Goal: Task Accomplishment & Management: Manage account settings

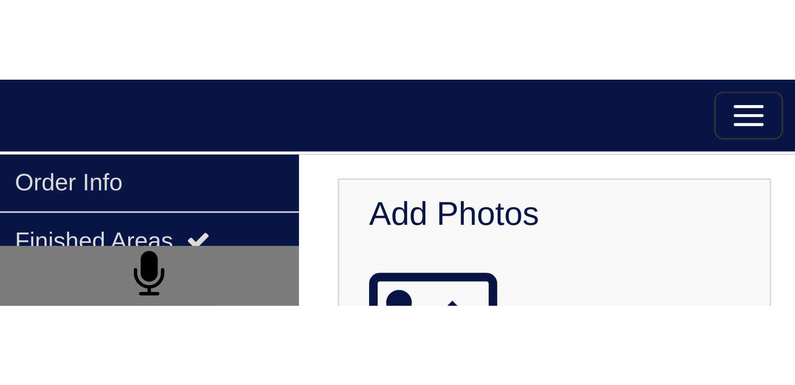
scroll to position [238, 0]
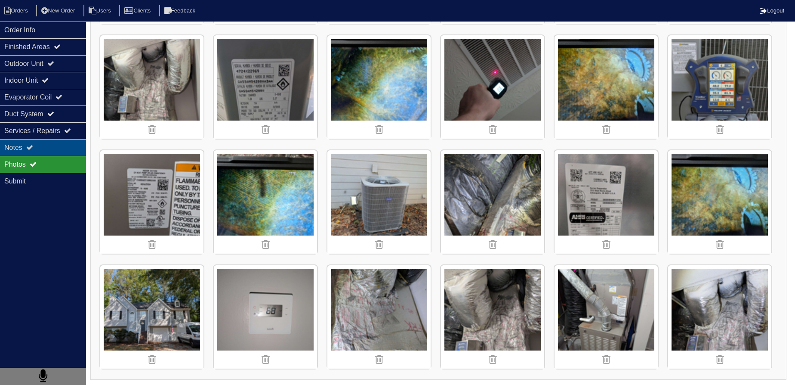
click at [56, 65] on div "Notes" at bounding box center [43, 147] width 86 height 17
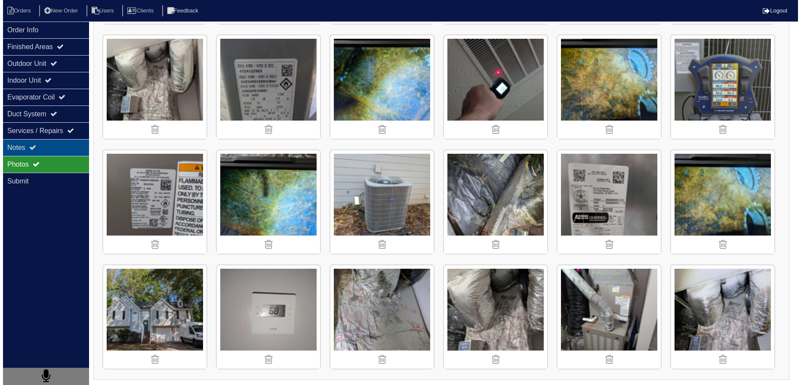
scroll to position [0, 0]
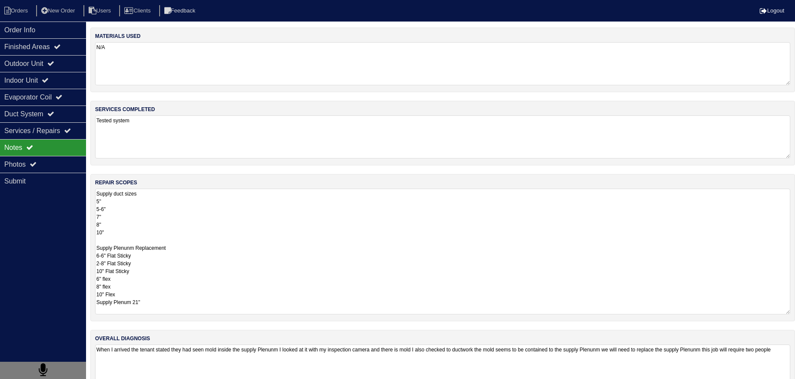
click at [207, 65] on textarea "Supply duct sizes 5" 5-6" 7" 8" 10" Supply Plenunm Replacement 6-6" Flat Sticky…" at bounding box center [442, 251] width 695 height 126
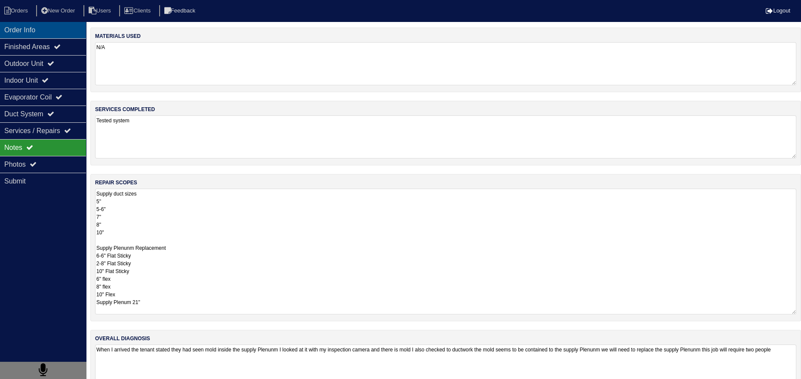
drag, startPoint x: 36, startPoint y: 31, endPoint x: 28, endPoint y: 20, distance: 13.8
click at [36, 31] on div "Order Info" at bounding box center [43, 30] width 86 height 17
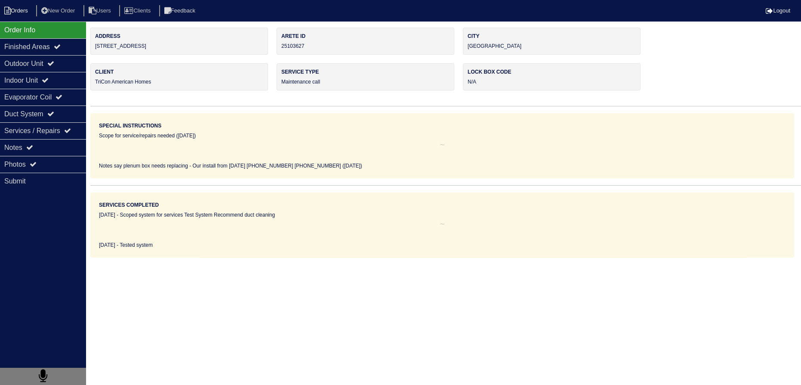
click at [22, 12] on li "Orders" at bounding box center [17, 11] width 35 height 12
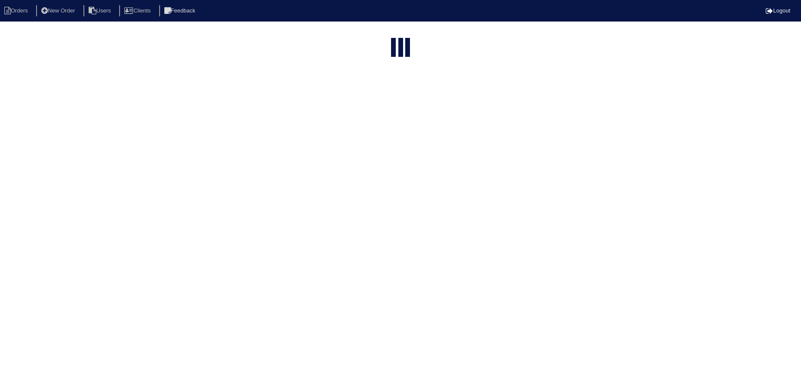
select select "15"
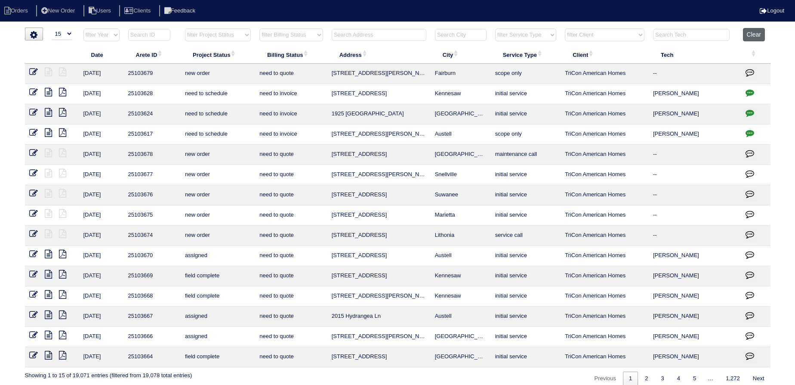
click at [754, 30] on button "Clear" at bounding box center [754, 34] width 22 height 13
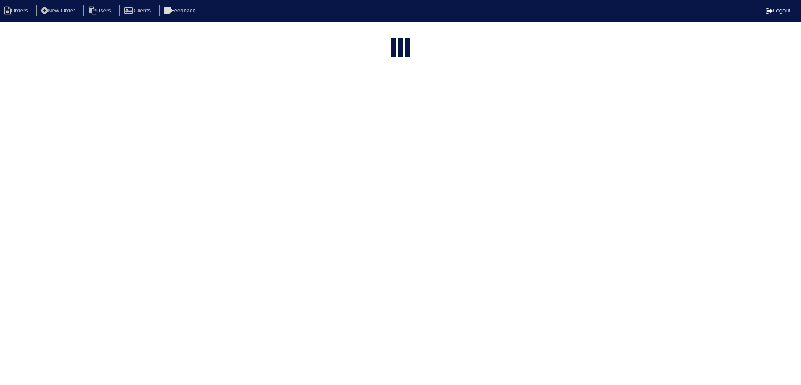
select select "15"
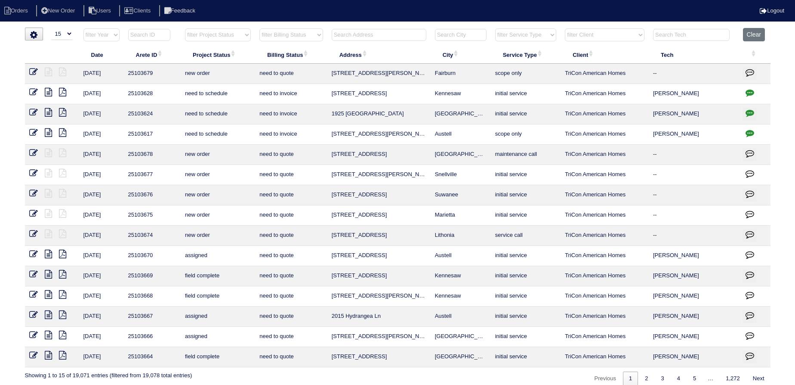
click at [386, 29] on input "text" at bounding box center [379, 35] width 95 height 12
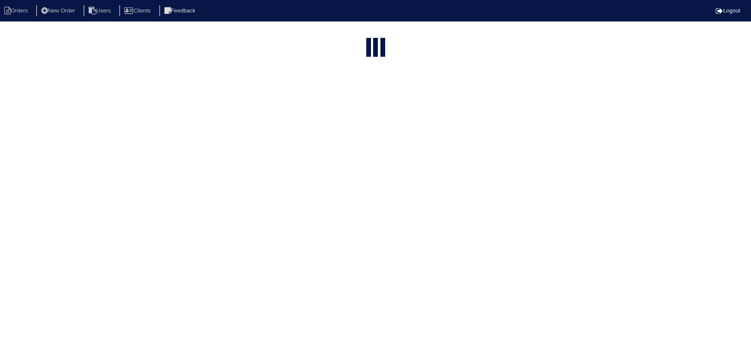
select select "15"
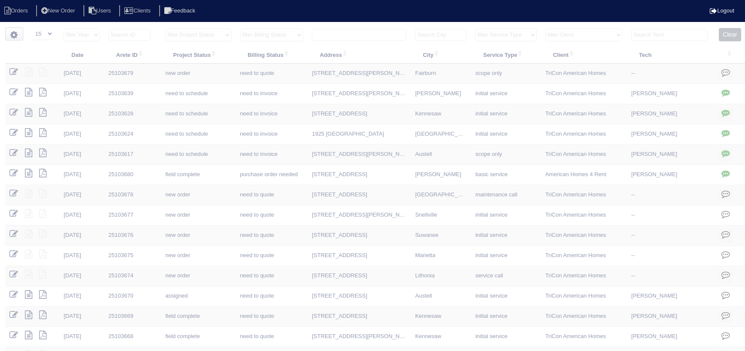
click at [364, 37] on input "text" at bounding box center [359, 35] width 95 height 12
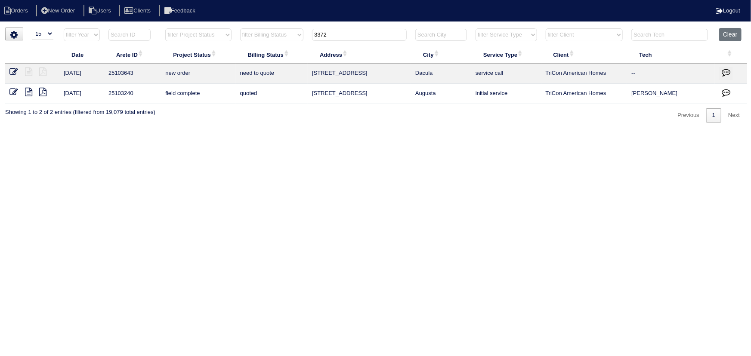
type input "3372"
click at [17, 68] on icon at bounding box center [13, 72] width 9 height 9
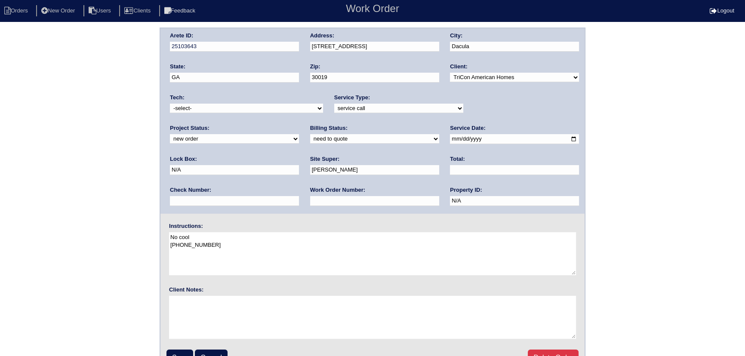
click at [299, 134] on select "new order assigned in progress field complete need to schedule admin review arc…" at bounding box center [234, 138] width 129 height 9
select select "assigned"
click at [299, 134] on select "new order assigned in progress field complete need to schedule admin review arc…" at bounding box center [234, 138] width 129 height 9
click at [257, 105] on select "-select- [EMAIL_ADDRESS][DOMAIN_NAME] [EMAIL_ADDRESS][DOMAIN_NAME] [EMAIL_ADDRE…" at bounding box center [246, 108] width 153 height 9
select select "31"
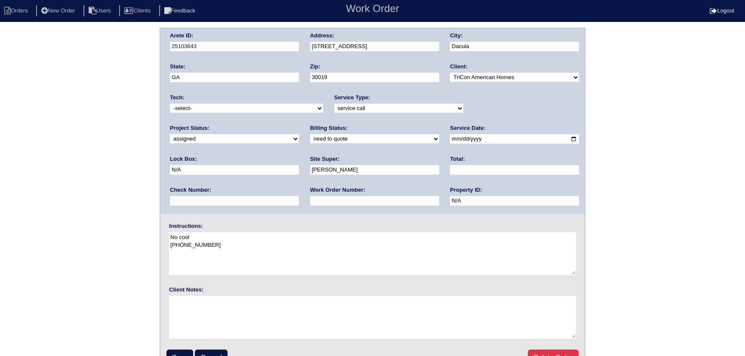
click at [170, 104] on select "-select- aretesmg+backup-tech@gmail.com benjohnholt88@gmail.com callisonhvac@ya…" at bounding box center [246, 108] width 153 height 9
click at [450, 137] on input "2025-10-02" at bounding box center [514, 139] width 129 height 10
click at [486, 123] on div "Arete ID: 25103643 Address: 3372 Arabian Farm Ln City: Dacula State: GA Zip: 30…" at bounding box center [372, 120] width 424 height 185
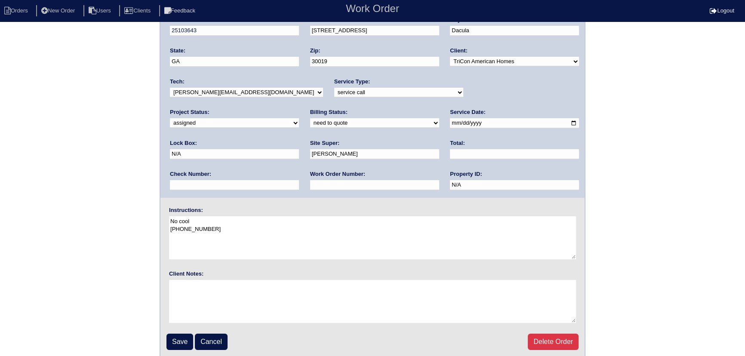
scroll to position [18, 0]
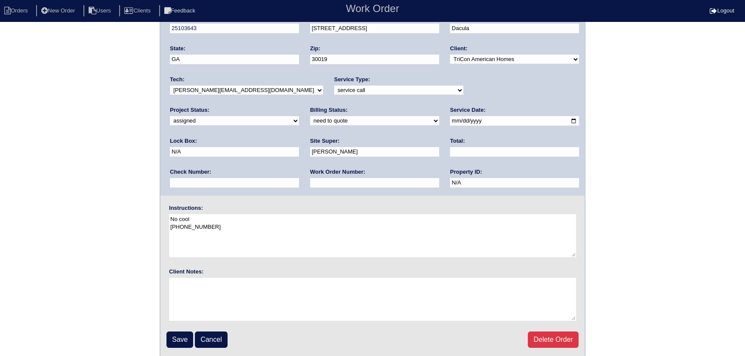
click at [184, 334] on input "Save" at bounding box center [180, 340] width 27 height 16
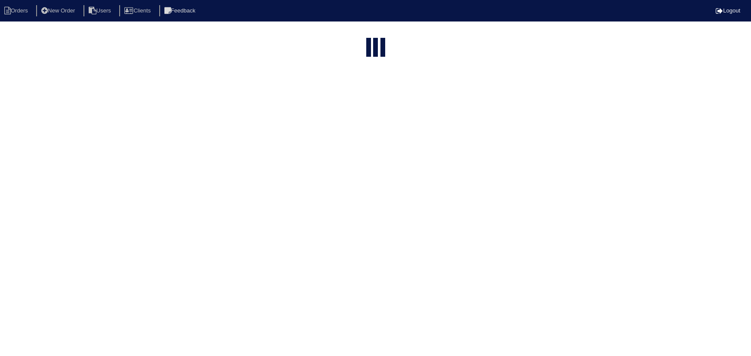
select select "15"
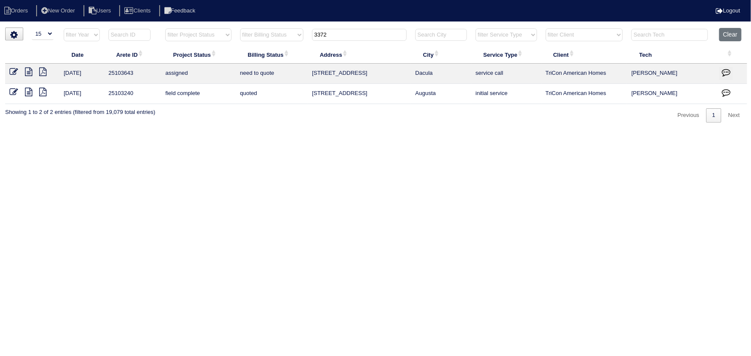
drag, startPoint x: 437, startPoint y: 73, endPoint x: 306, endPoint y: 76, distance: 130.8
click at [306, 76] on tr "10/2/25 25103643 assigned need to quote 3372 Arabian Farm Ln Dacula service cal…" at bounding box center [376, 74] width 742 height 20
click at [377, 71] on td "3372 Arabian Farm Ln" at bounding box center [359, 74] width 103 height 20
drag, startPoint x: 449, startPoint y: 73, endPoint x: 304, endPoint y: 75, distance: 145.0
click at [304, 75] on tr "10/2/25 25103643 assigned need to quote 3372 Arabian Farm Ln Dacula service cal…" at bounding box center [376, 74] width 742 height 20
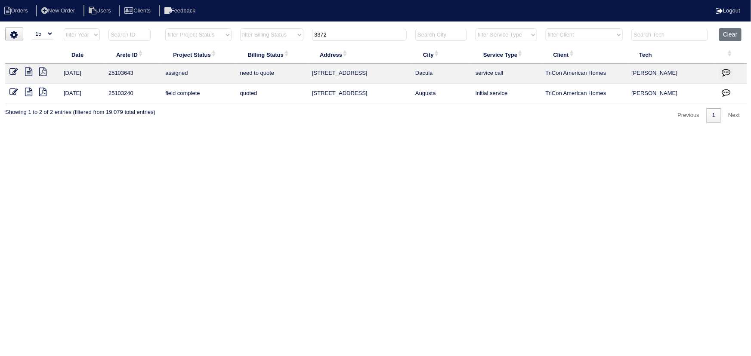
click at [178, 131] on html "Orders New Order Users Clients Feedback Logout Orders New Order Users Clients M…" at bounding box center [375, 65] width 751 height 131
drag, startPoint x: 442, startPoint y: 71, endPoint x: 309, endPoint y: 71, distance: 133.4
click at [309, 71] on tr "10/2/25 25103643 assigned need to quote 3372 Arabian Farm Ln Dacula service cal…" at bounding box center [376, 74] width 742 height 20
click at [284, 72] on td "need to quote" at bounding box center [272, 74] width 72 height 20
drag, startPoint x: 379, startPoint y: 73, endPoint x: 325, endPoint y: 74, distance: 53.8
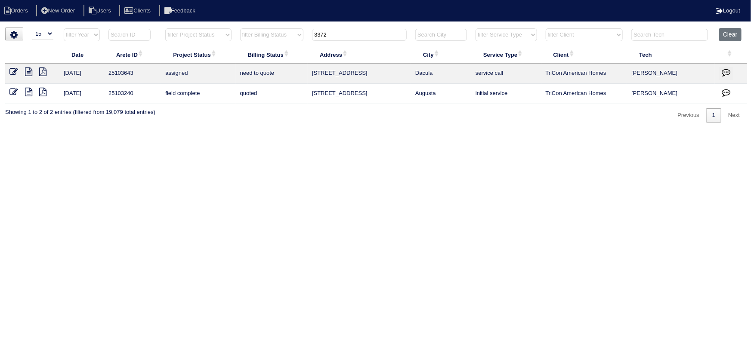
click at [293, 74] on tr "10/2/25 25103643 assigned need to quote 3372 Arabian Farm Ln Dacula service cal…" at bounding box center [376, 74] width 742 height 20
drag, startPoint x: 408, startPoint y: 71, endPoint x: 437, endPoint y: 74, distance: 29.4
click at [409, 72] on td "3372 Arabian Farm Ln" at bounding box center [359, 74] width 103 height 20
drag, startPoint x: 447, startPoint y: 69, endPoint x: 291, endPoint y: 76, distance: 156.3
click at [291, 76] on tr "10/2/25 25103643 assigned need to quote 3372 Arabian Farm Ln Dacula service cal…" at bounding box center [376, 74] width 742 height 20
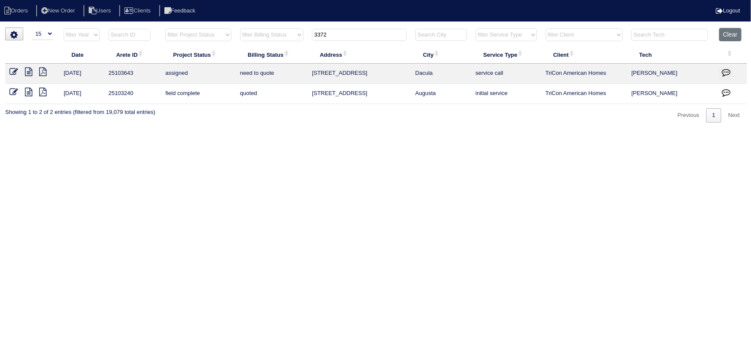
click at [436, 70] on td "Dacula" at bounding box center [441, 74] width 60 height 20
drag, startPoint x: 315, startPoint y: 75, endPoint x: 307, endPoint y: 75, distance: 8.2
click at [307, 75] on tr "10/2/25 25103643 assigned need to quote 3372 Arabian Farm Ln Dacula service cal…" at bounding box center [376, 74] width 742 height 20
click at [383, 73] on td "3372 Arabian Farm Ln" at bounding box center [359, 74] width 103 height 20
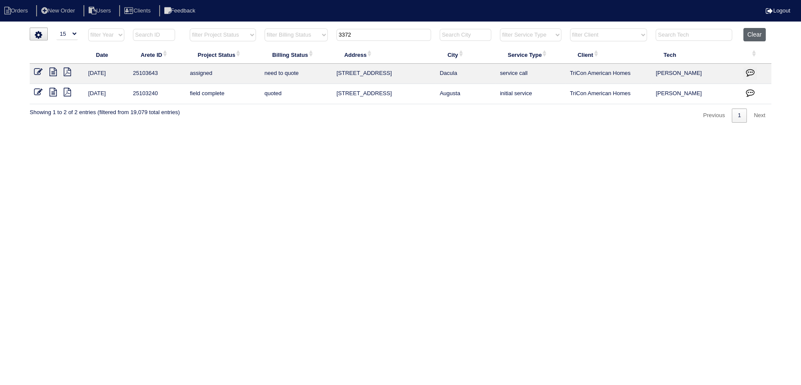
click at [749, 34] on button "Clear" at bounding box center [754, 34] width 22 height 13
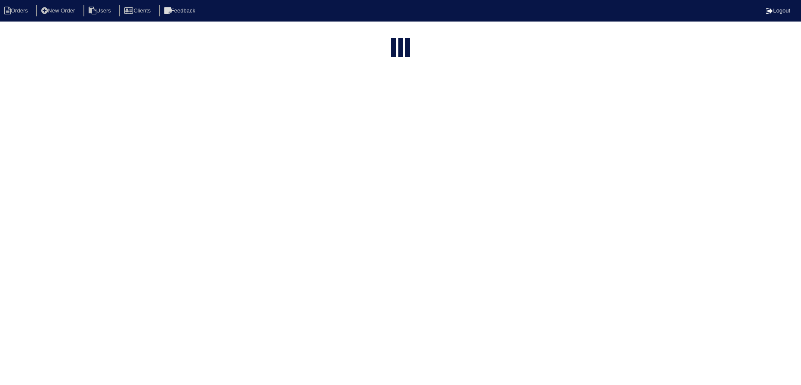
select select "15"
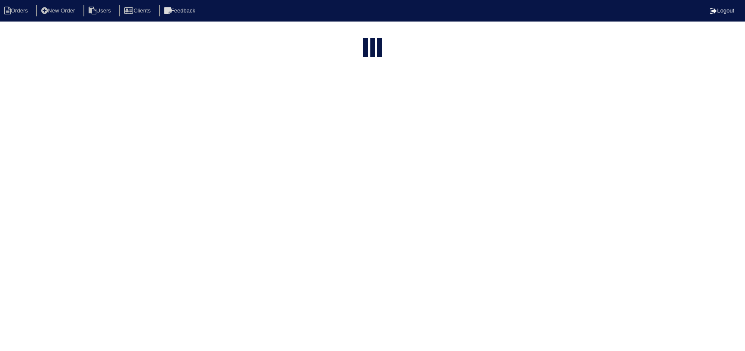
select select "15"
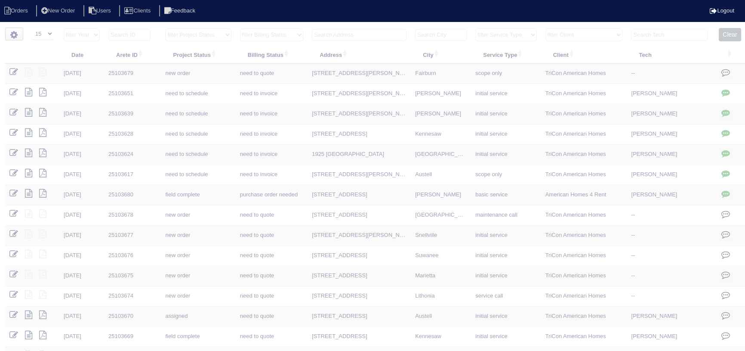
click at [356, 33] on input "text" at bounding box center [359, 35] width 95 height 12
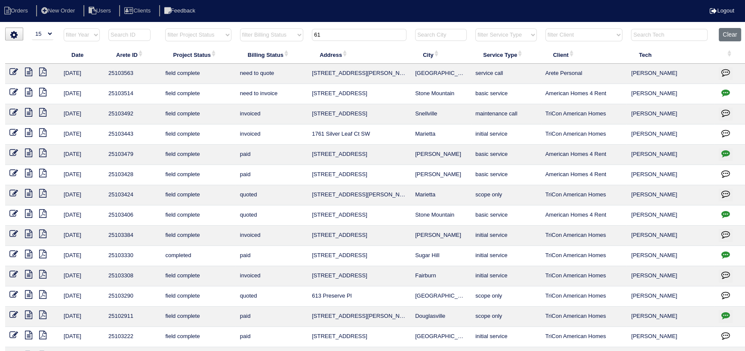
type input "61"
click at [28, 71] on icon at bounding box center [28, 72] width 7 height 9
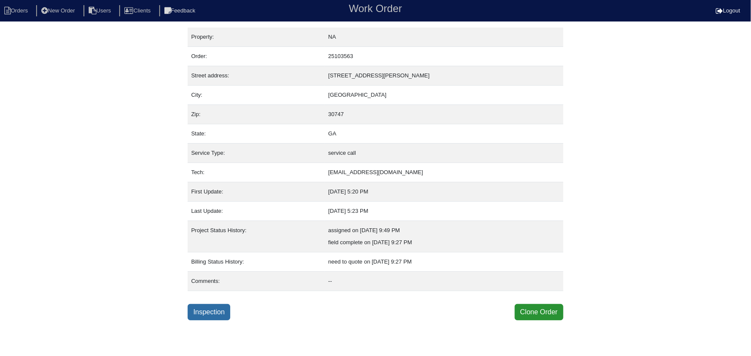
click at [213, 310] on link "Inspection" at bounding box center [209, 312] width 43 height 16
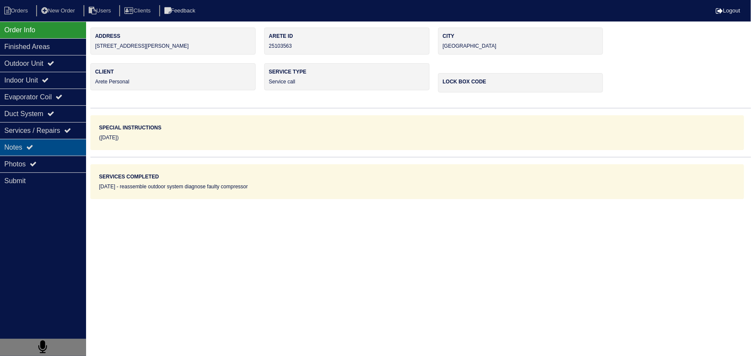
click at [51, 151] on div "Notes" at bounding box center [43, 147] width 86 height 17
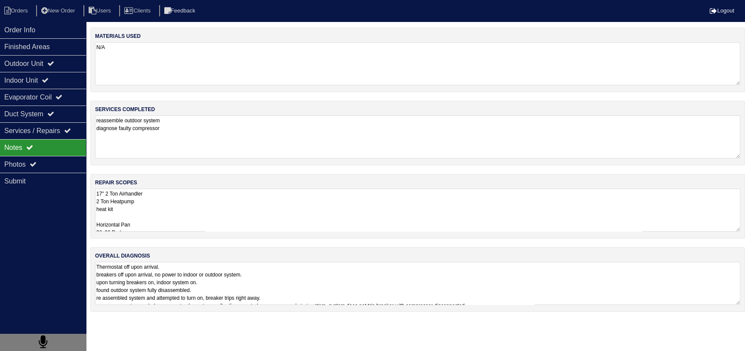
click at [133, 214] on textarea "17" 2 Ton Airhandler 2 Ton Heatpump heat kit Horizontal Pan 36x36 Pad Aquaguard…" at bounding box center [417, 209] width 645 height 43
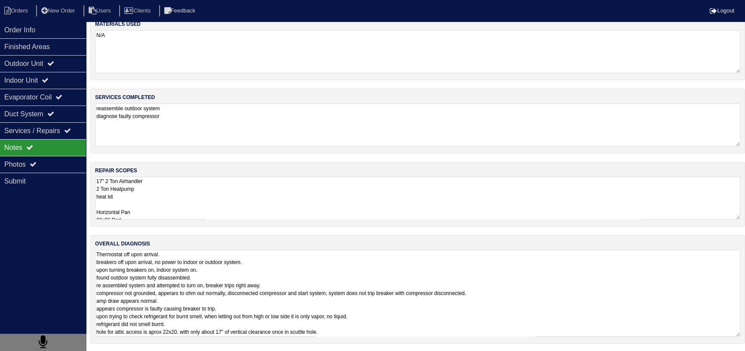
scroll to position [13, 0]
click at [269, 323] on textarea "Thermostat off upon arrival. breakers off upon arrival, no power to indoor or o…" at bounding box center [417, 291] width 645 height 87
click at [369, 330] on textarea "Thermostat off upon arrival. breakers off upon arrival, no power to indoor or o…" at bounding box center [417, 291] width 645 height 87
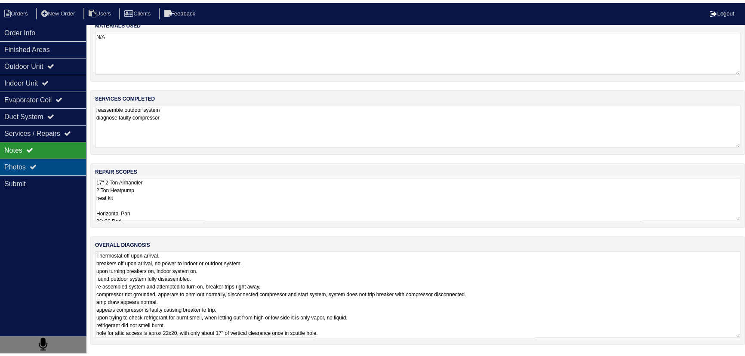
scroll to position [0, 0]
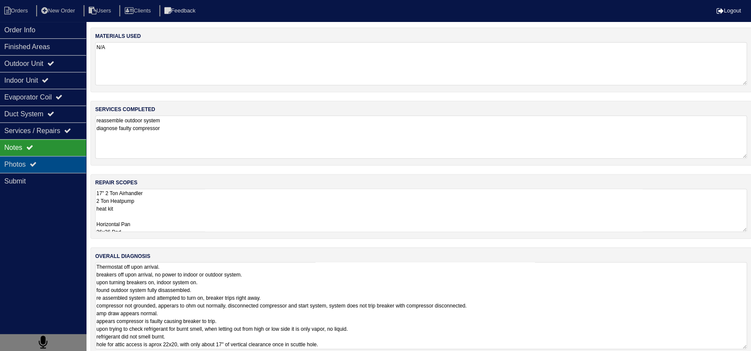
click at [68, 159] on div "Photos" at bounding box center [43, 164] width 86 height 17
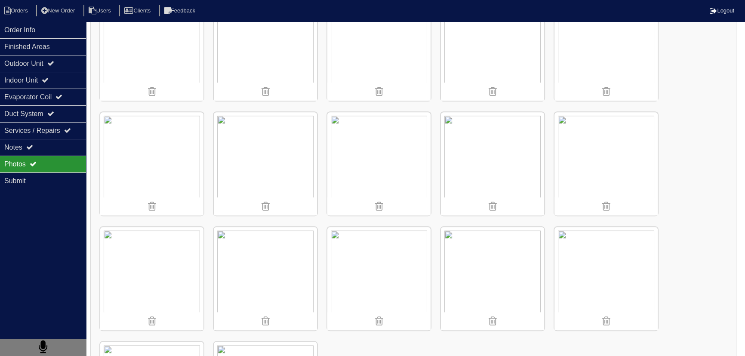
scroll to position [938, 0]
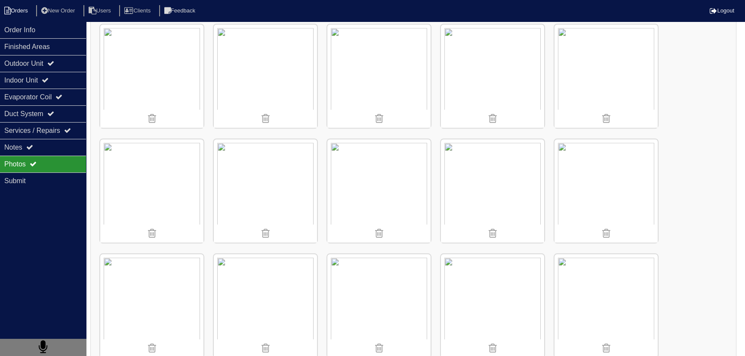
drag, startPoint x: 53, startPoint y: 32, endPoint x: 22, endPoint y: 16, distance: 34.8
click at [52, 32] on div "Order Info" at bounding box center [43, 30] width 86 height 17
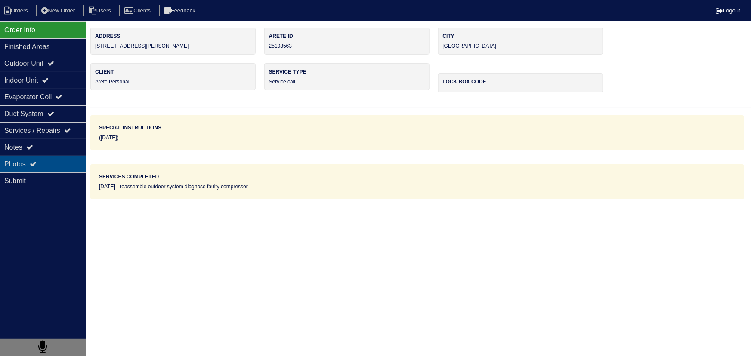
click at [49, 157] on div "Photos" at bounding box center [43, 164] width 86 height 17
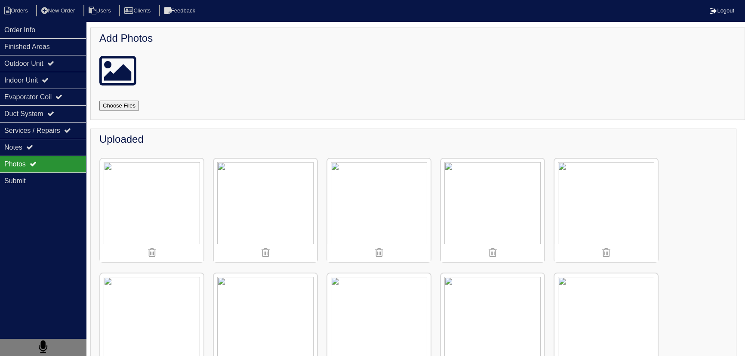
scroll to position [234, 0]
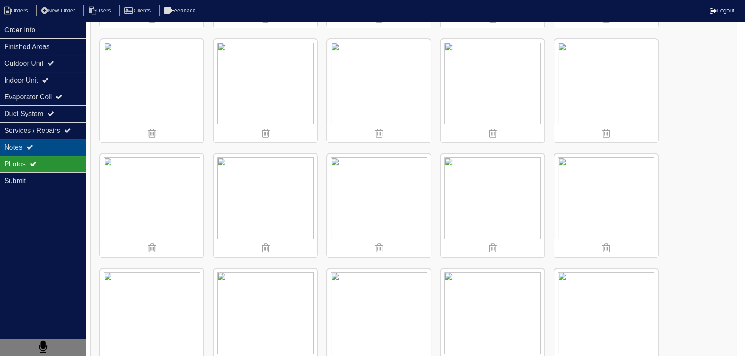
click at [59, 149] on div "Notes" at bounding box center [43, 147] width 86 height 17
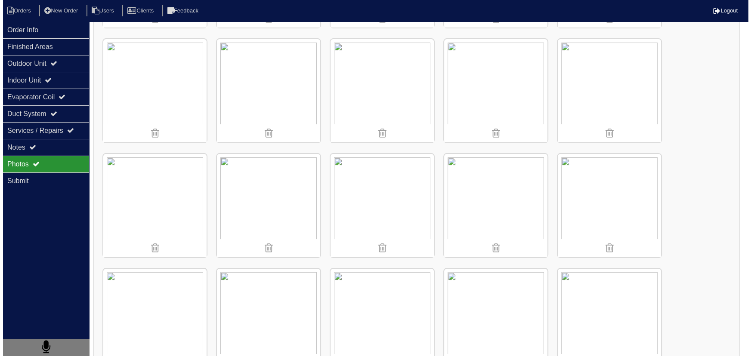
scroll to position [0, 0]
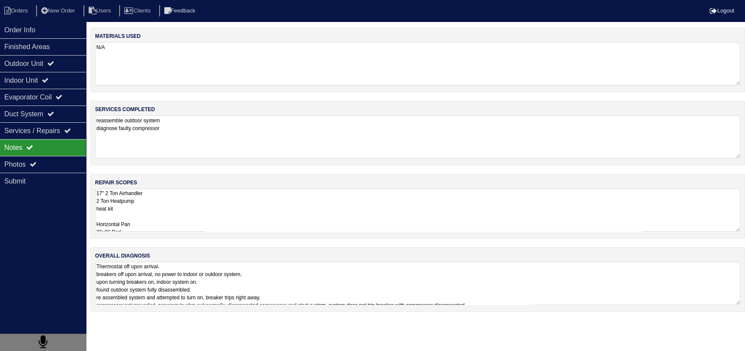
click at [216, 217] on textarea "17" 2 Ton Airhandler 2 Ton Heatpump heat kit Horizontal Pan 36x36 Pad Aquaguard…" at bounding box center [417, 209] width 645 height 43
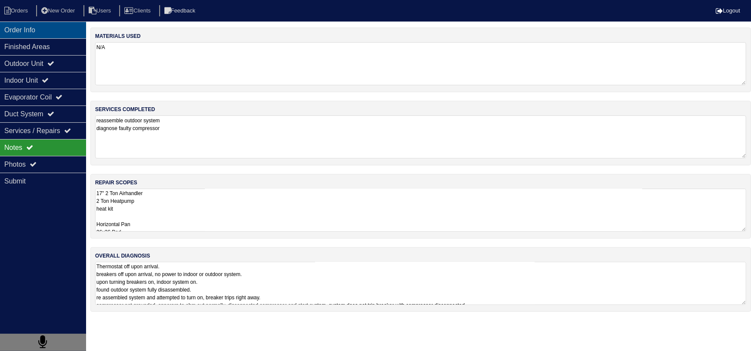
click at [44, 35] on div "Order Info" at bounding box center [43, 30] width 86 height 17
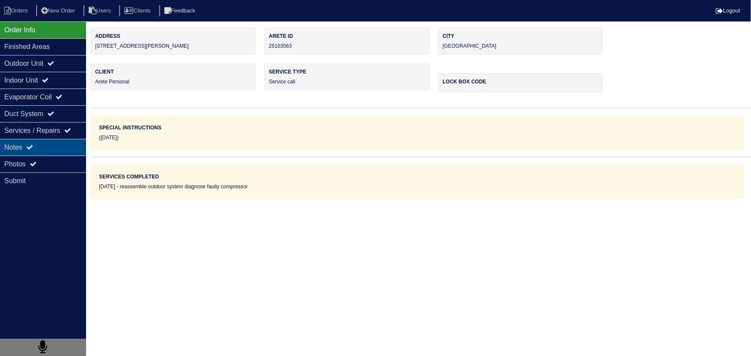
click at [59, 147] on div "Notes" at bounding box center [43, 147] width 86 height 17
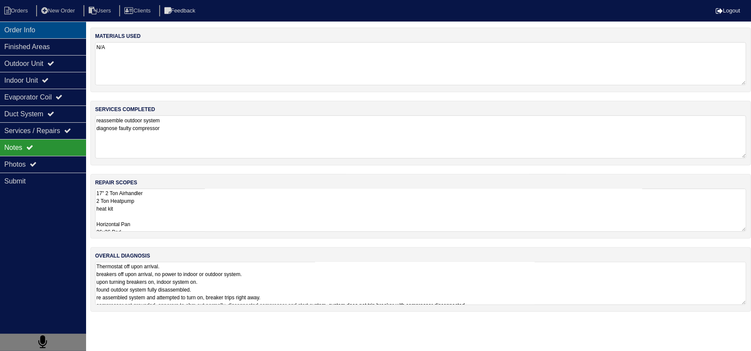
click at [34, 27] on div "Order Info" at bounding box center [43, 30] width 86 height 17
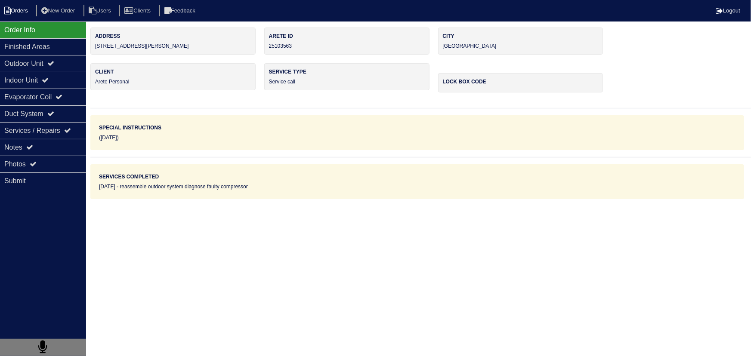
click at [17, 7] on li "Orders" at bounding box center [17, 11] width 35 height 12
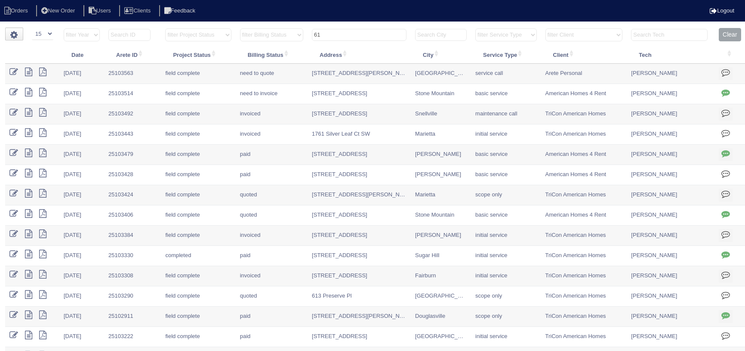
select select "15"
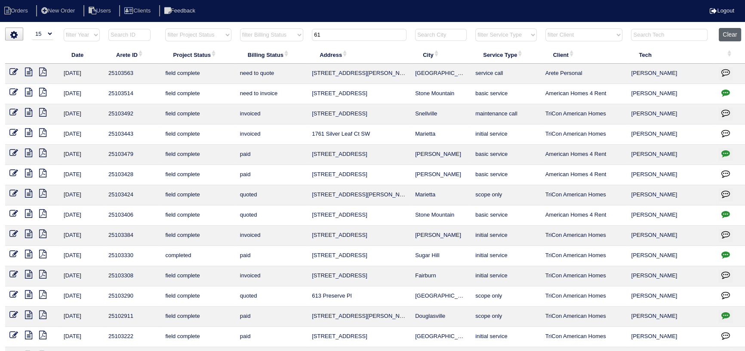
click at [731, 31] on button "Clear" at bounding box center [730, 34] width 22 height 13
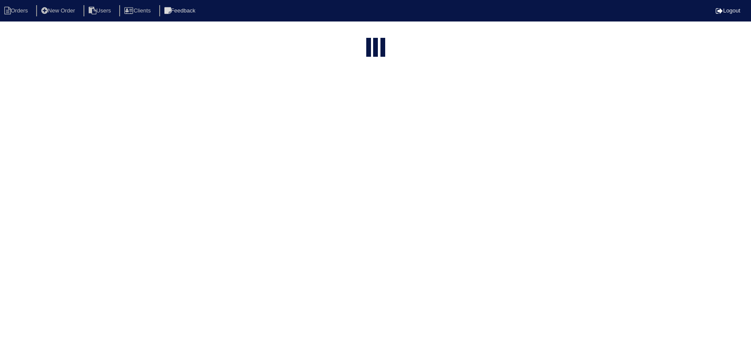
select select "15"
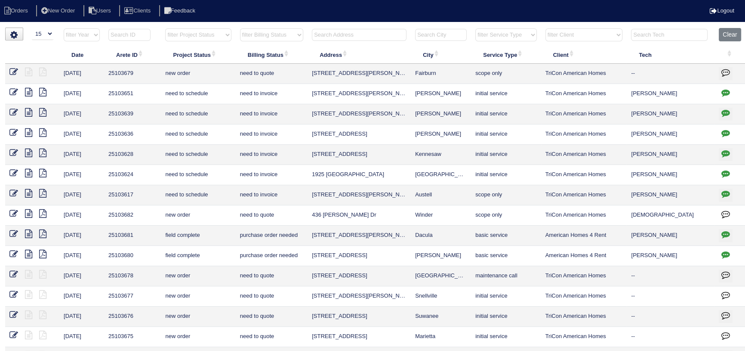
click at [360, 32] on input "text" at bounding box center [359, 35] width 95 height 12
click at [374, 36] on input "text" at bounding box center [359, 35] width 95 height 12
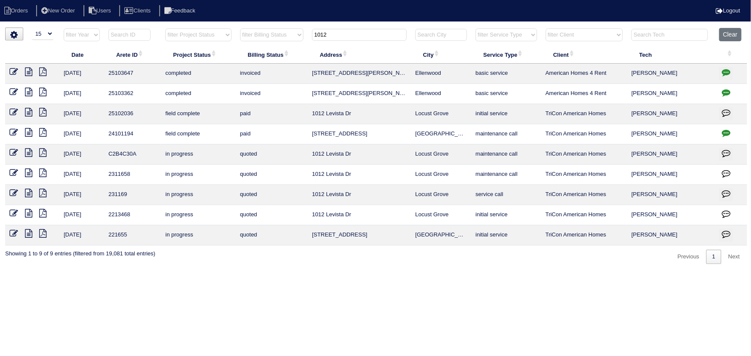
type input "1012"
click at [728, 71] on icon "button" at bounding box center [726, 72] width 9 height 9
type textarea "[DATE] - this is for a change order only - rk"
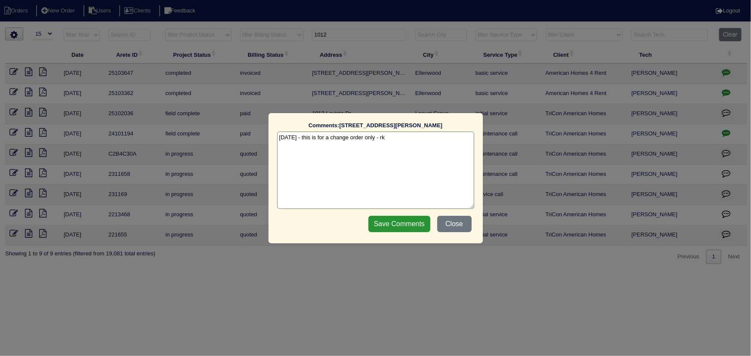
click at [728, 71] on div "Comments: 1012 Grace Marie Ln The comments on file have changed since you start…" at bounding box center [375, 178] width 751 height 356
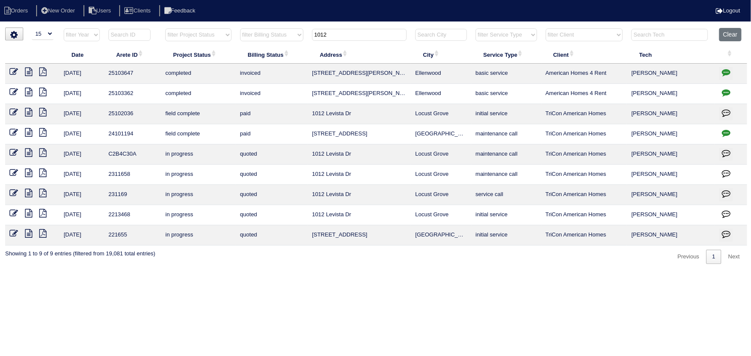
click at [27, 72] on icon at bounding box center [28, 72] width 7 height 9
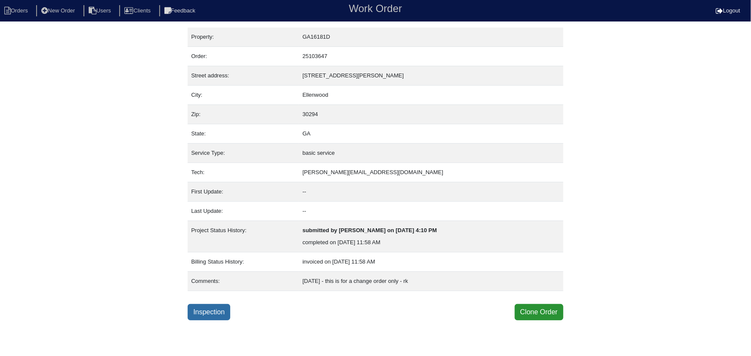
click at [223, 316] on link "Inspection" at bounding box center [209, 312] width 43 height 16
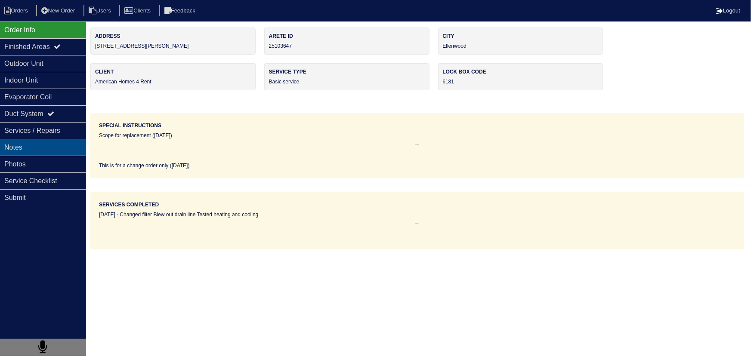
click at [77, 155] on div "Notes" at bounding box center [43, 147] width 86 height 17
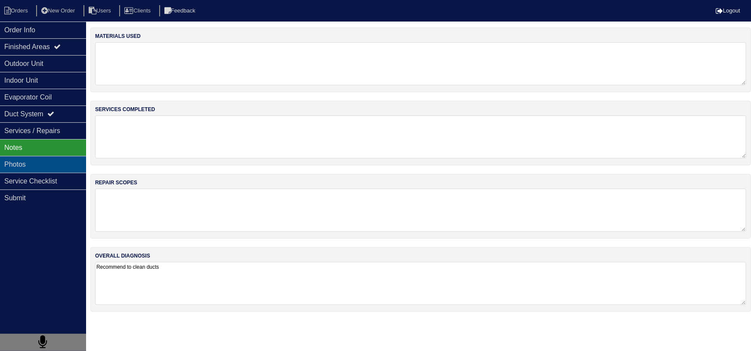
click at [68, 162] on div "Photos" at bounding box center [43, 164] width 86 height 17
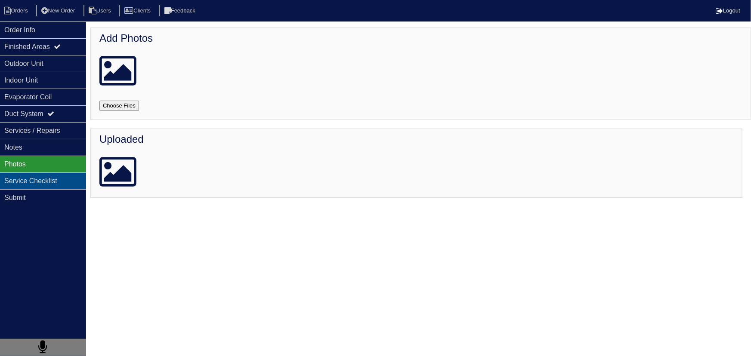
click at [66, 187] on div "Service Checklist" at bounding box center [43, 181] width 86 height 17
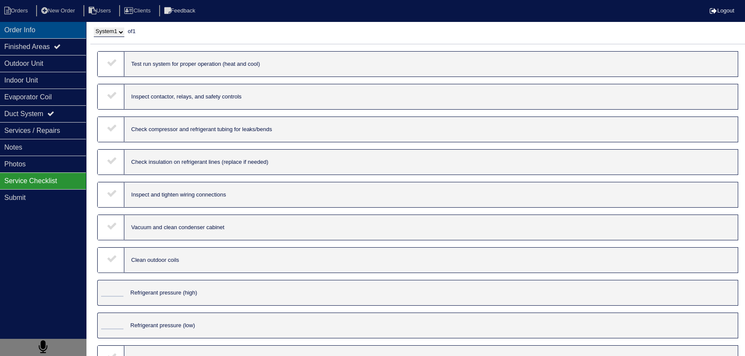
click at [51, 32] on div "Order Info" at bounding box center [43, 30] width 86 height 17
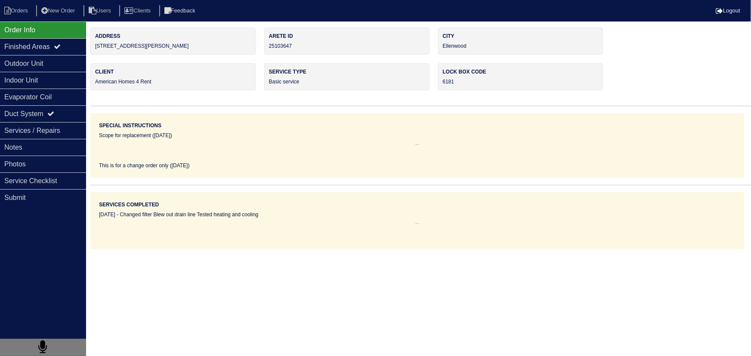
click at [17, 1] on nav "Orders New Order Users Clients Feedback Logout" at bounding box center [375, 11] width 751 height 22
click at [15, 9] on li "Orders" at bounding box center [17, 11] width 35 height 12
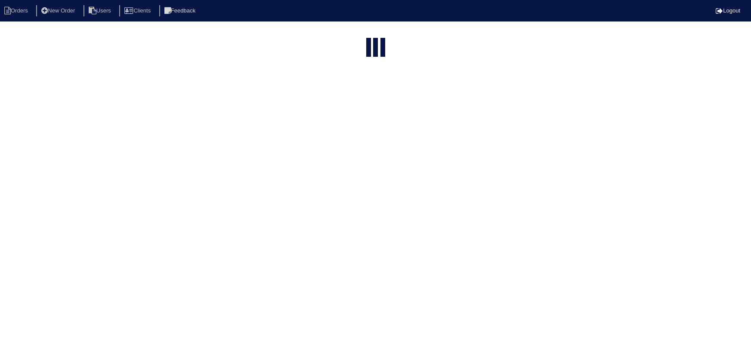
select select "15"
